Goal: Task Accomplishment & Management: Manage account settings

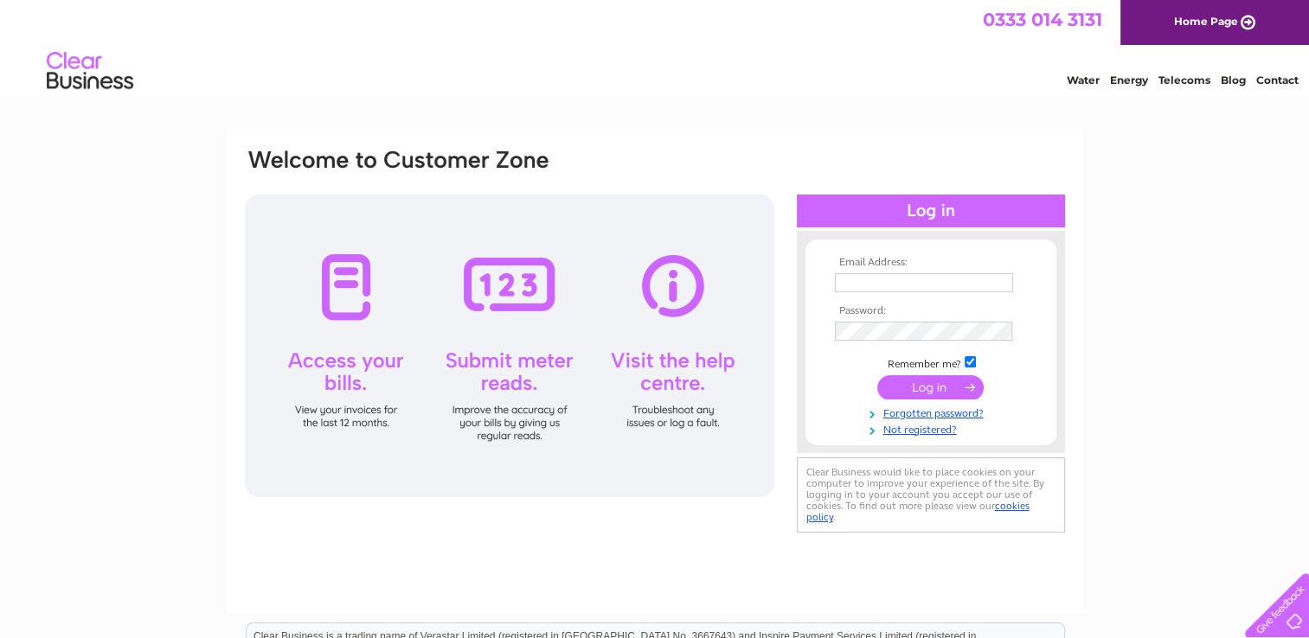
type input "[EMAIL_ADDRESS][DOMAIN_NAME]"
click at [920, 382] on input "submit" at bounding box center [930, 387] width 106 height 24
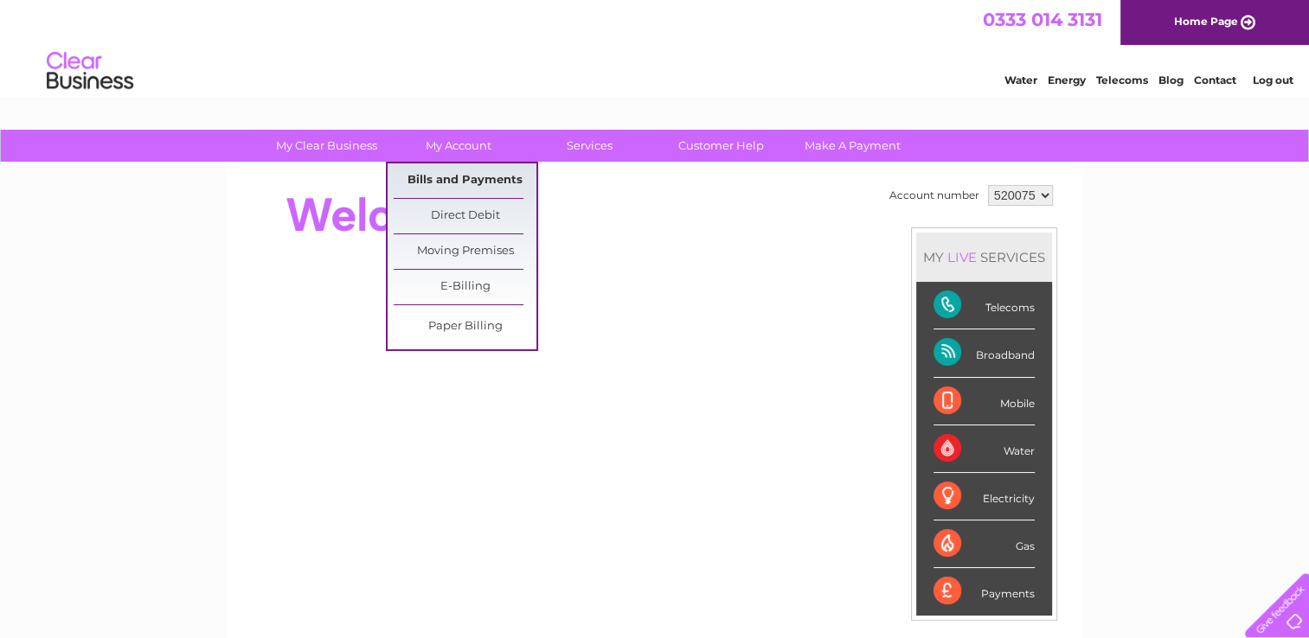
click at [464, 175] on link "Bills and Payments" at bounding box center [465, 180] width 143 height 35
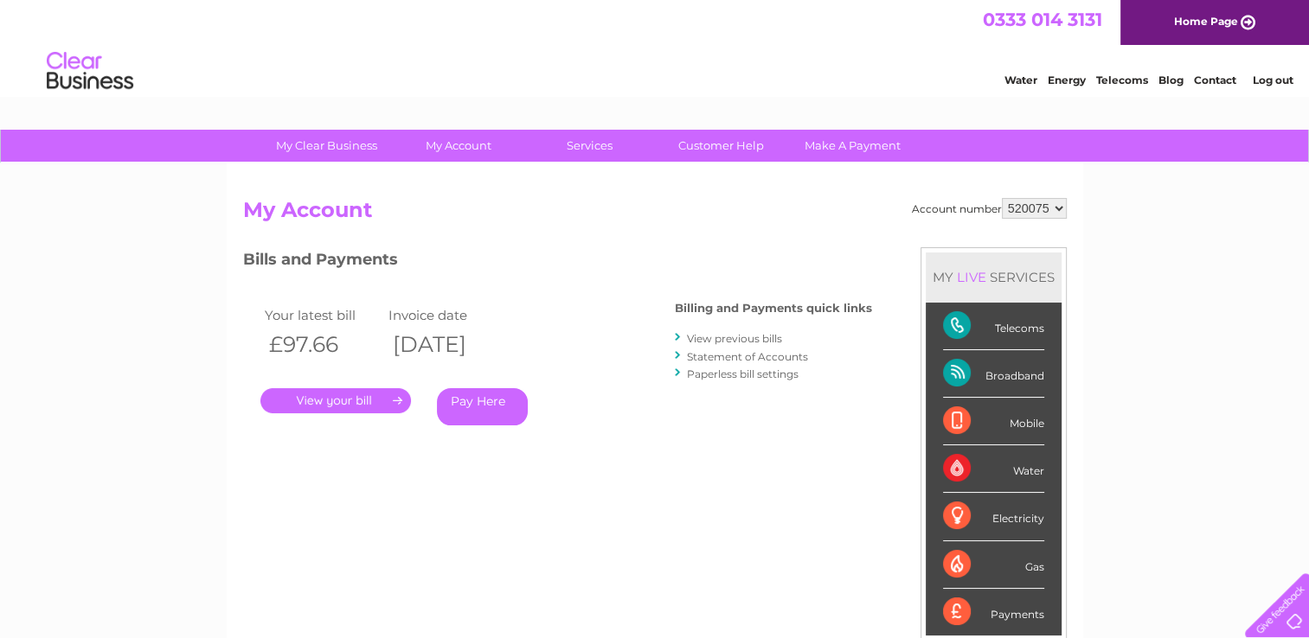
click at [740, 334] on link "View previous bills" at bounding box center [734, 338] width 95 height 13
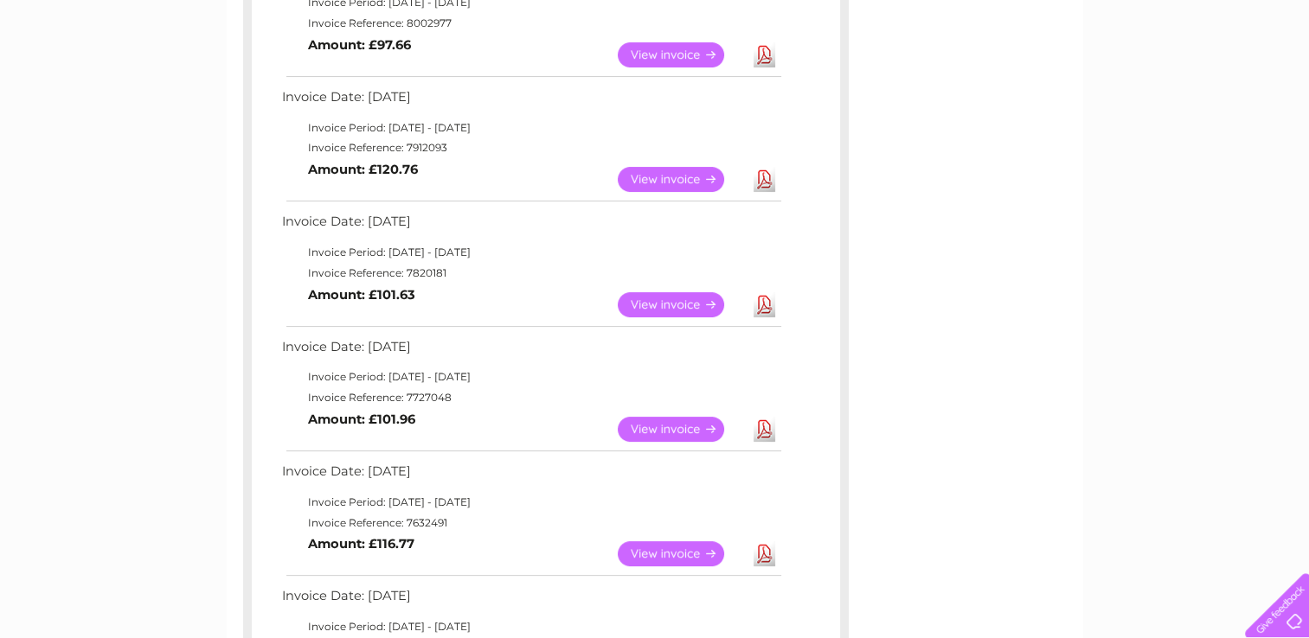
scroll to position [380, 0]
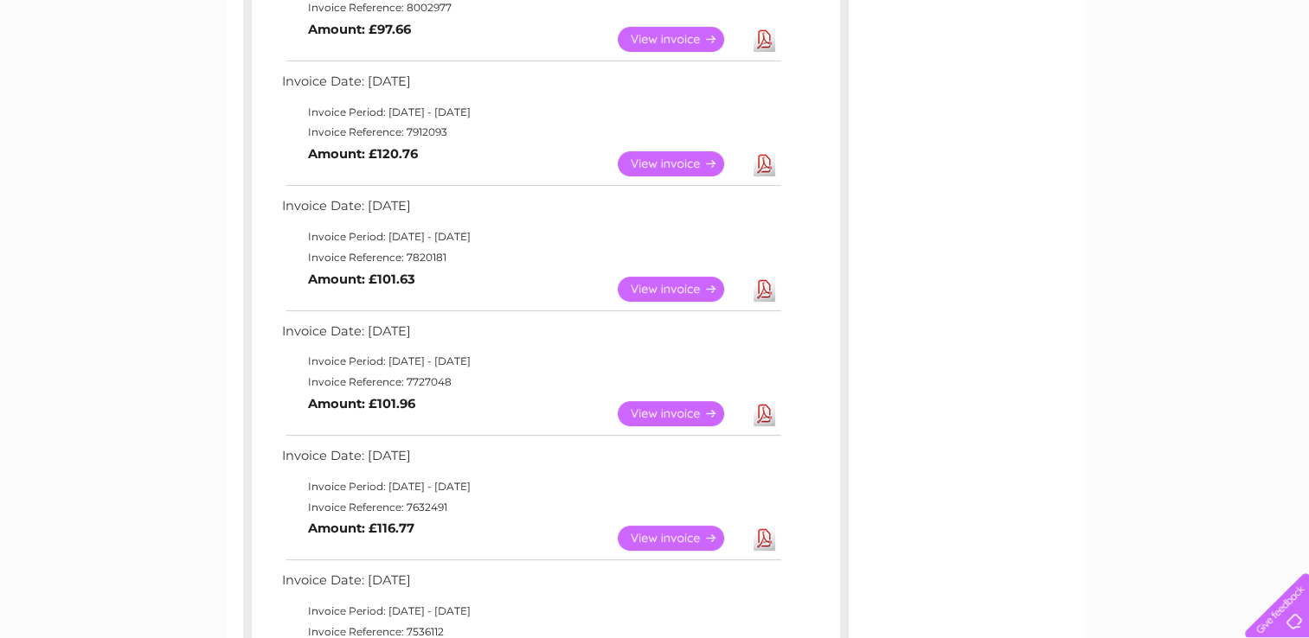
click at [698, 534] on link "View" at bounding box center [681, 538] width 127 height 25
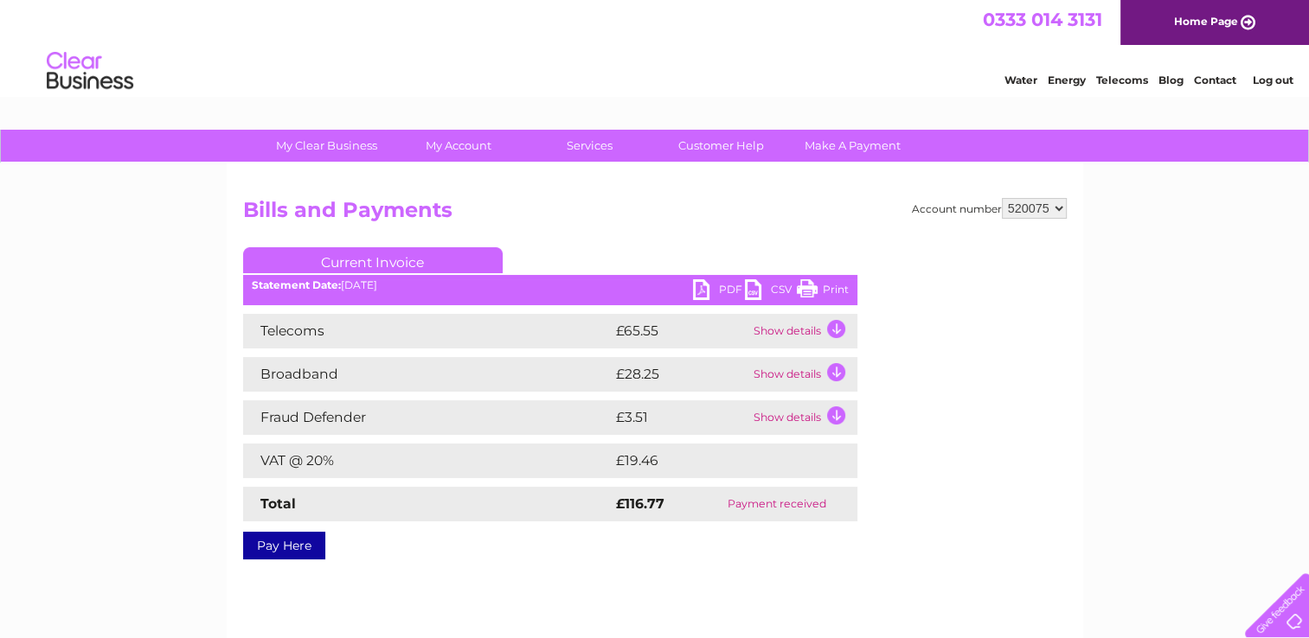
click at [715, 288] on link "PDF" at bounding box center [719, 291] width 52 height 25
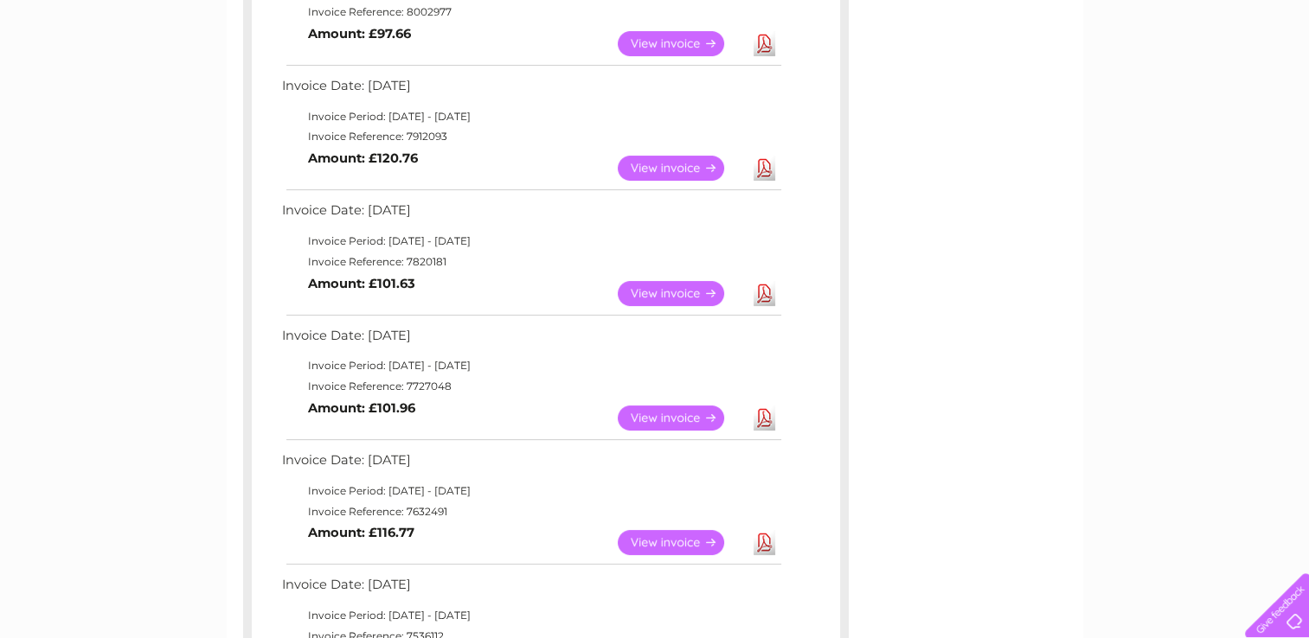
click at [759, 416] on link "Download" at bounding box center [764, 418] width 22 height 25
click at [763, 291] on link "Download" at bounding box center [764, 293] width 22 height 25
click at [764, 165] on link "Download" at bounding box center [764, 168] width 22 height 25
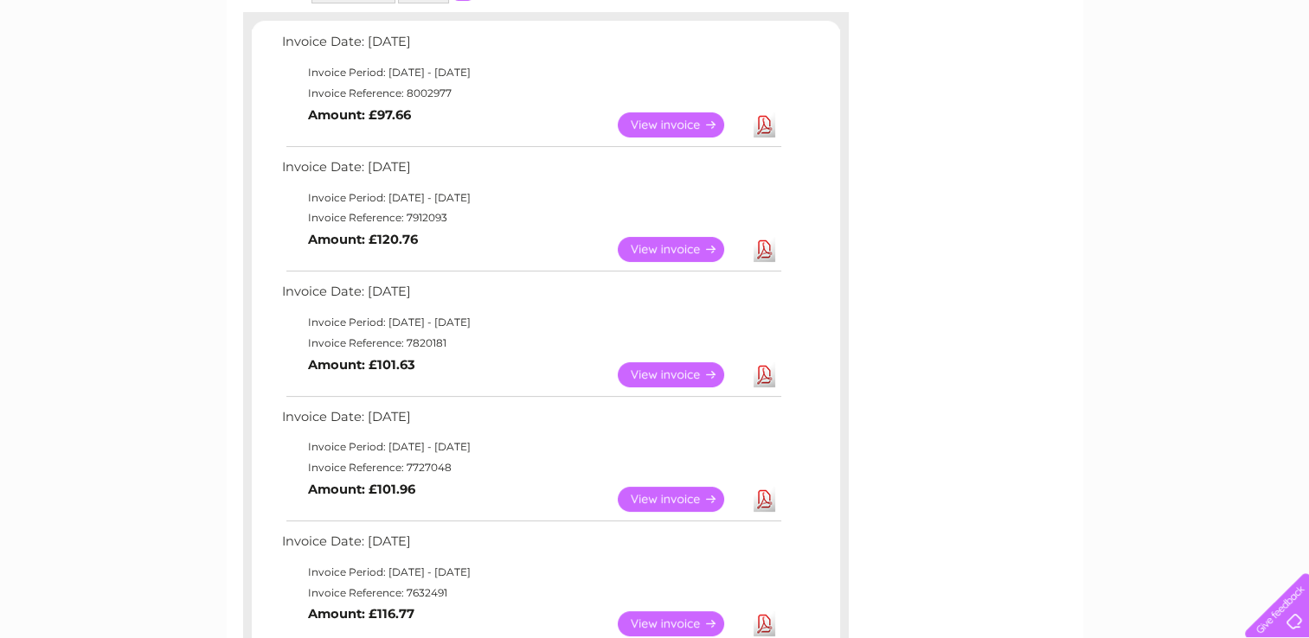
scroll to position [289, 0]
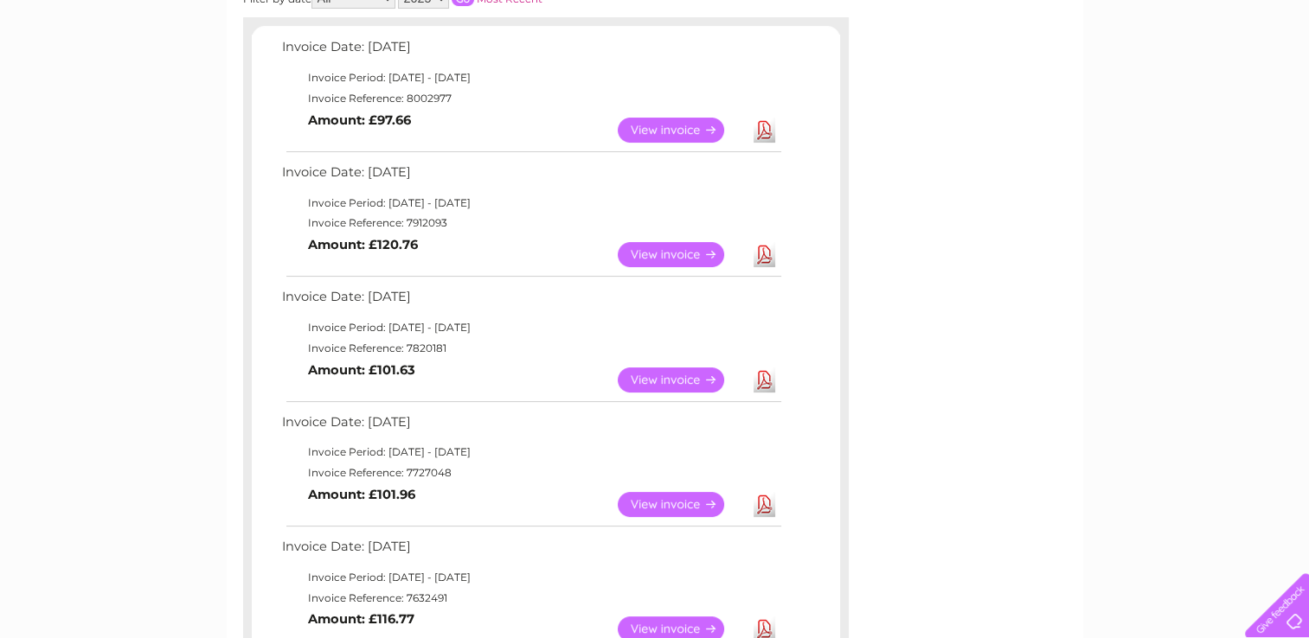
click at [761, 130] on link "Download" at bounding box center [764, 130] width 22 height 25
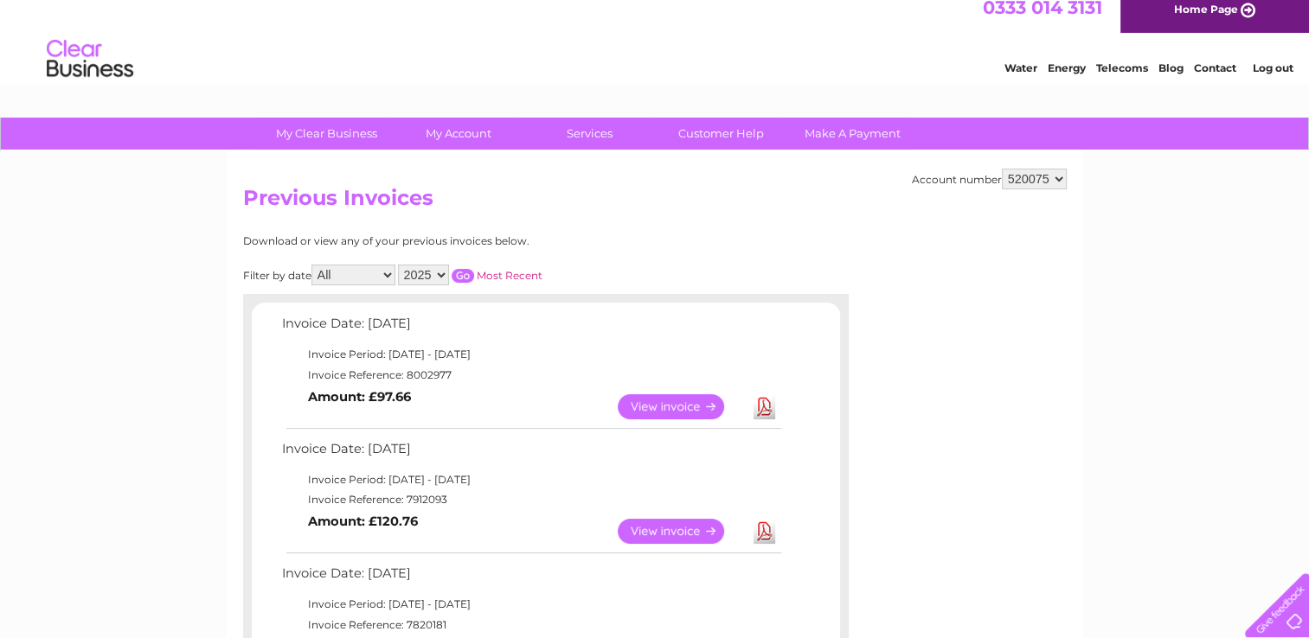
scroll to position [0, 0]
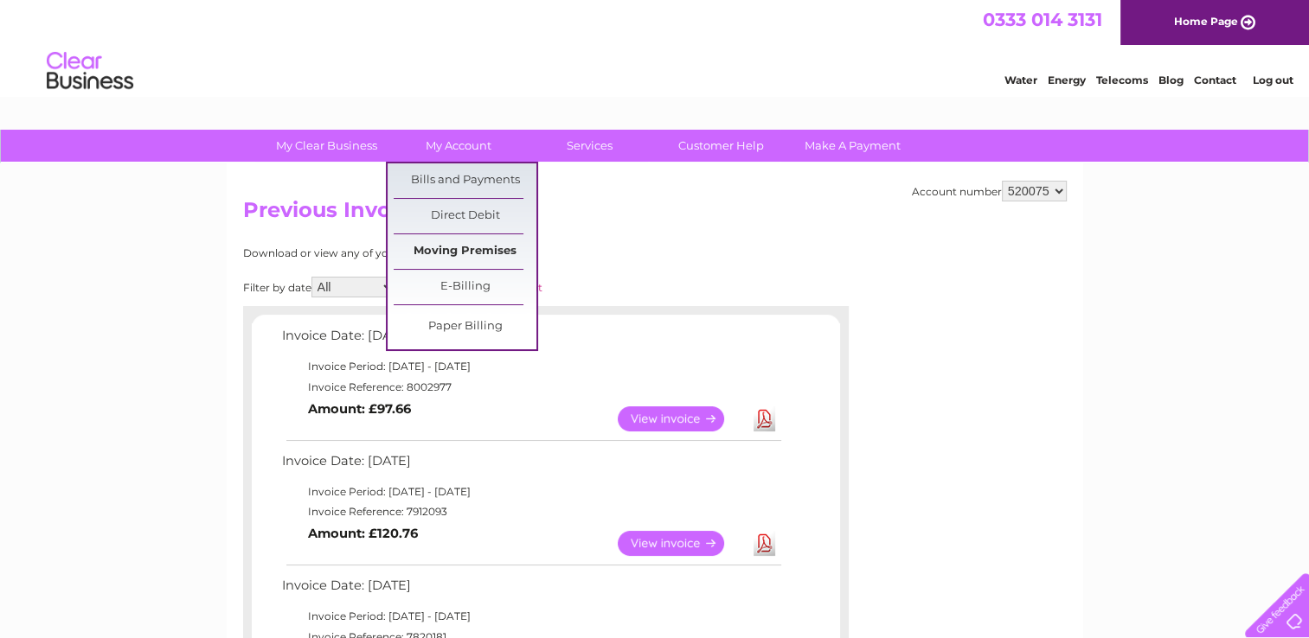
click at [458, 246] on link "Moving Premises" at bounding box center [465, 251] width 143 height 35
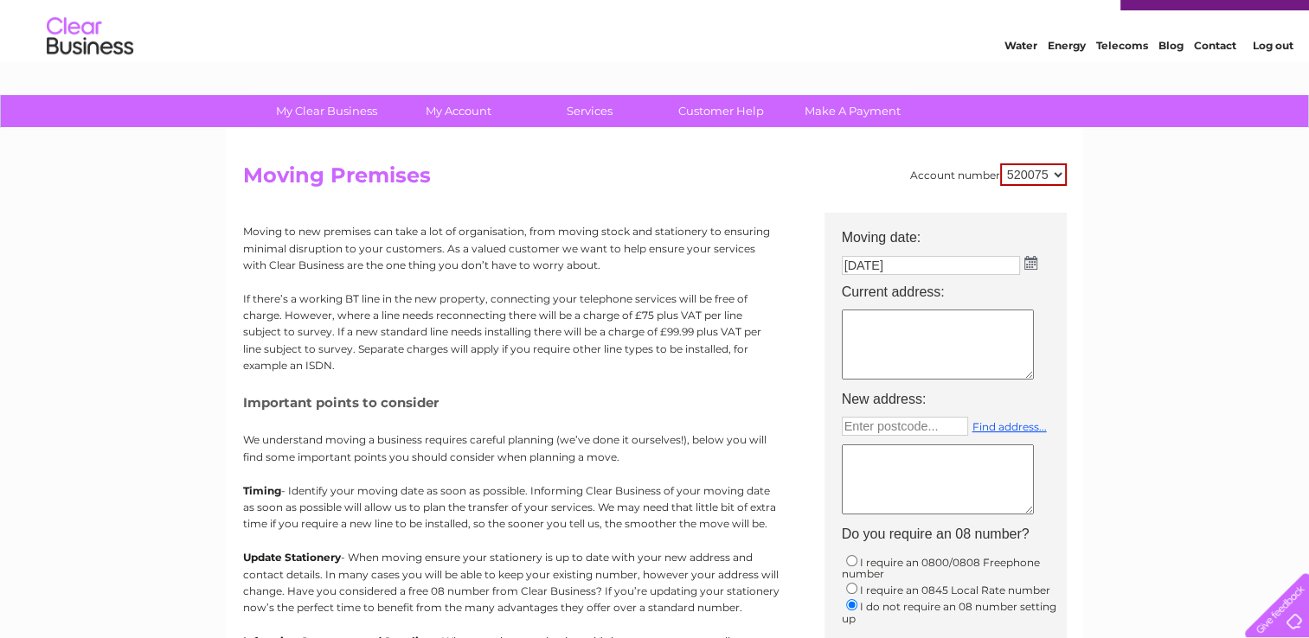
scroll to position [69, 0]
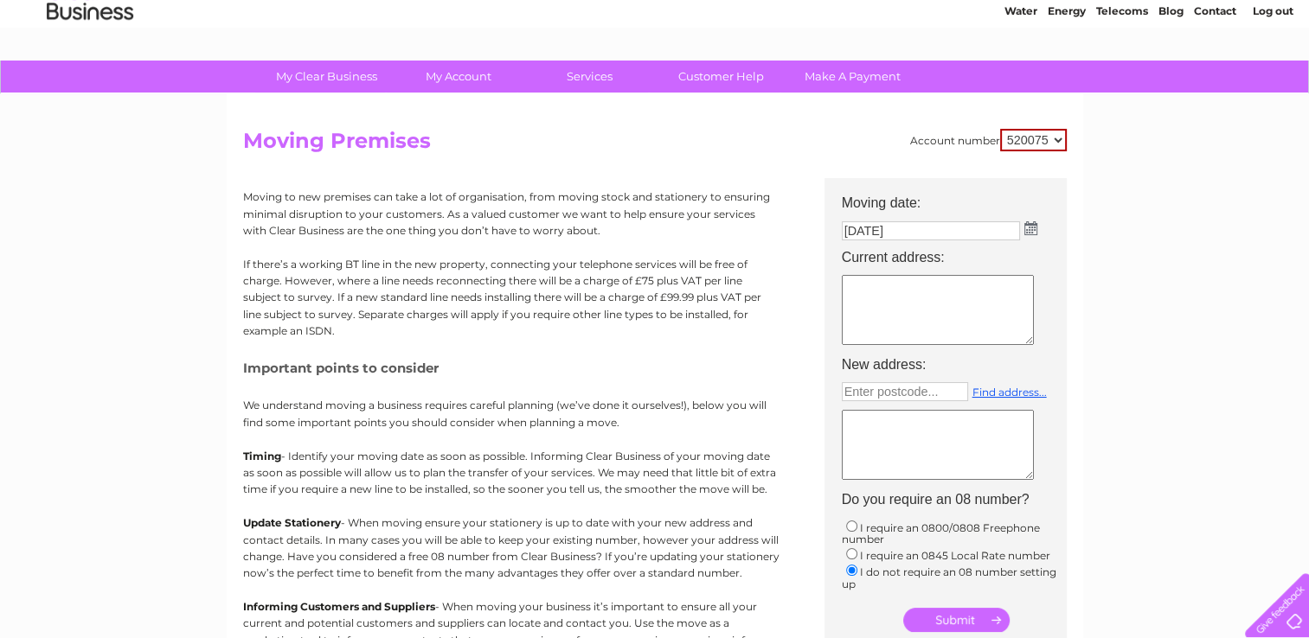
click at [1031, 232] on img at bounding box center [1030, 228] width 13 height 14
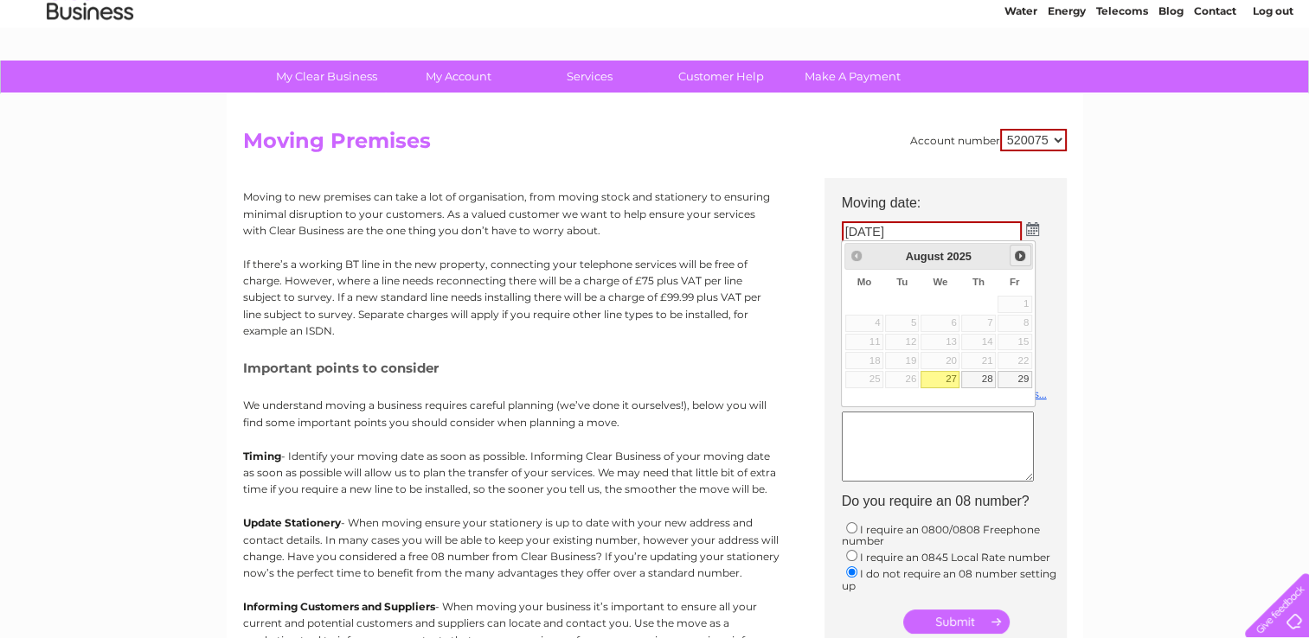
click at [1017, 254] on span "Next" at bounding box center [1020, 256] width 14 height 14
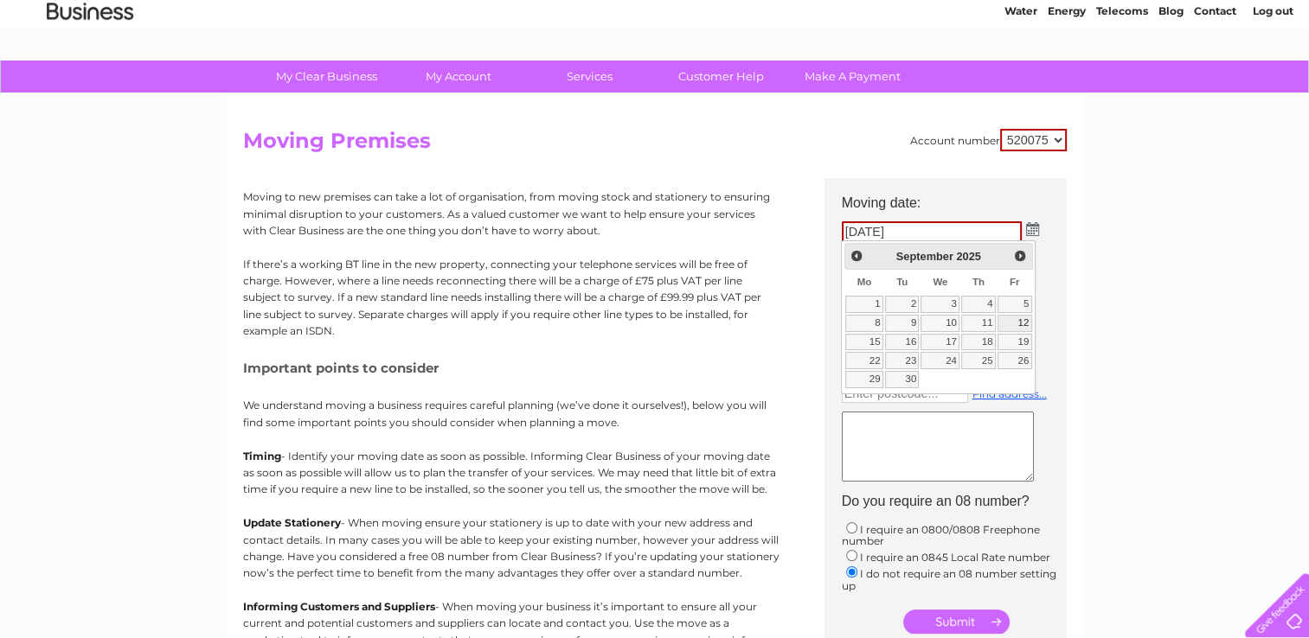
click at [1015, 323] on link "12" at bounding box center [1014, 323] width 35 height 17
type input "12/09/2025"
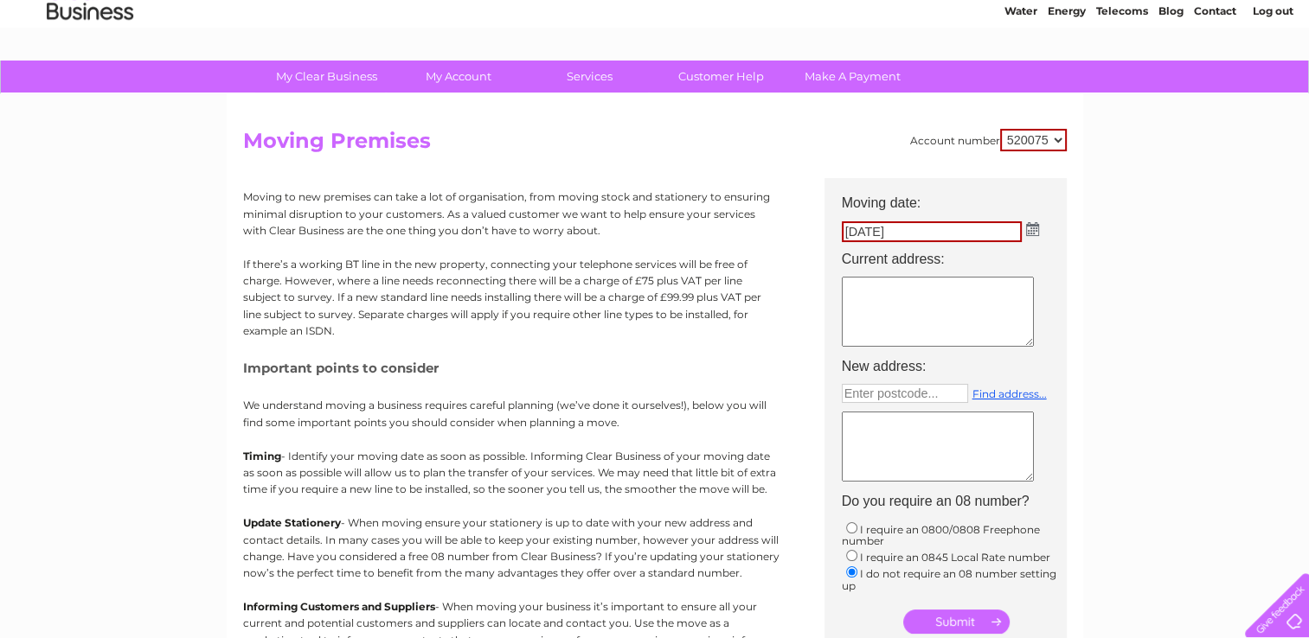
click at [861, 288] on textarea at bounding box center [938, 312] width 192 height 70
type textarea "145 portland road,hucknall,ng15 7sb"
click at [896, 437] on textarea at bounding box center [938, 447] width 192 height 70
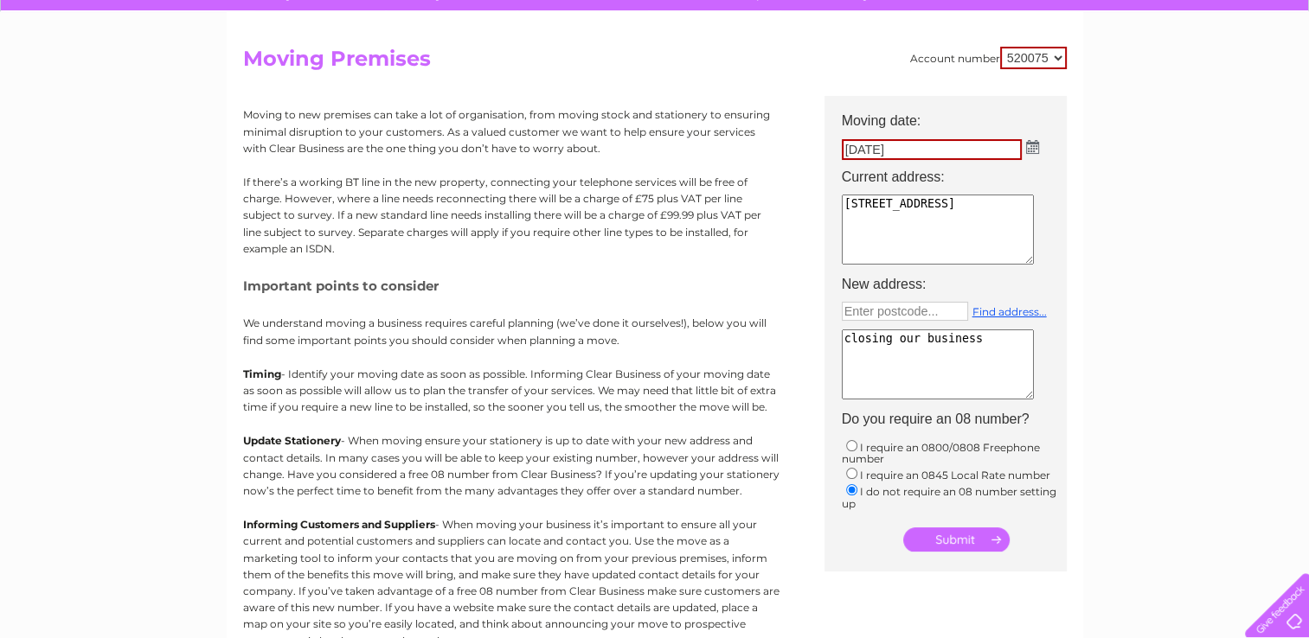
scroll to position [259, 0]
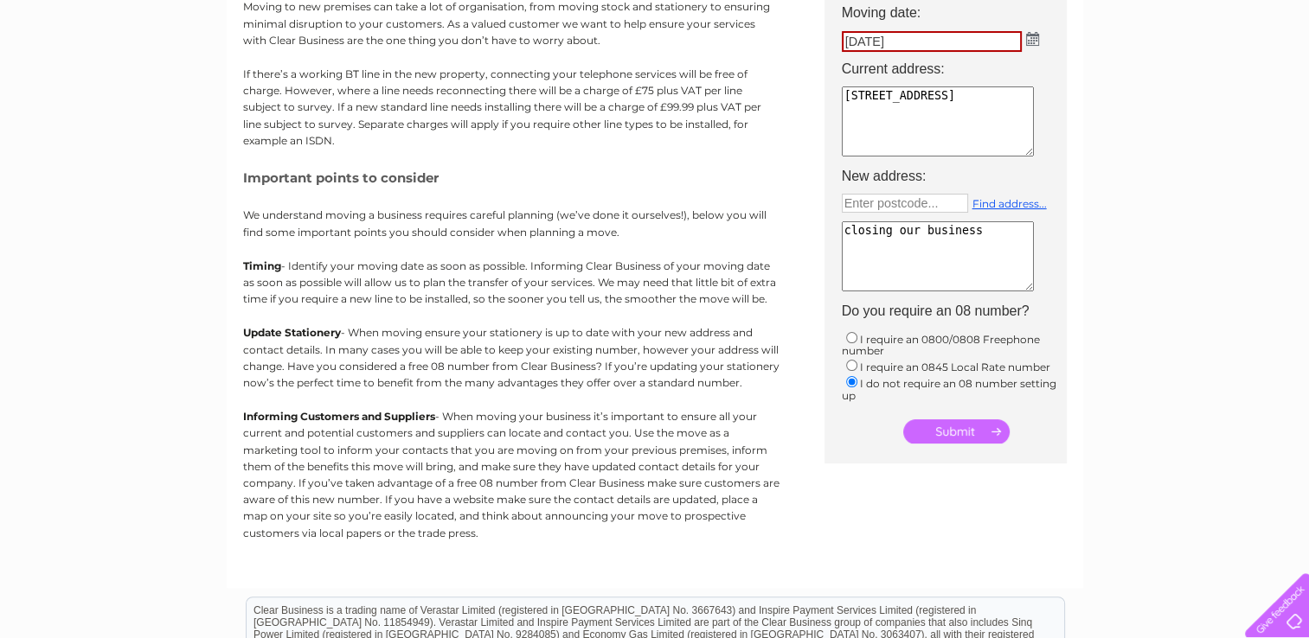
type textarea "closing our business"
click at [843, 95] on textarea "145 portland road,hucknall,ng15 7sb" at bounding box center [938, 121] width 192 height 70
type textarea "hucknall constitutional club 145 portland road,hucknall,ng15 7sb"
click at [950, 423] on input "submit" at bounding box center [956, 431] width 106 height 24
